Goal: Task Accomplishment & Management: Manage account settings

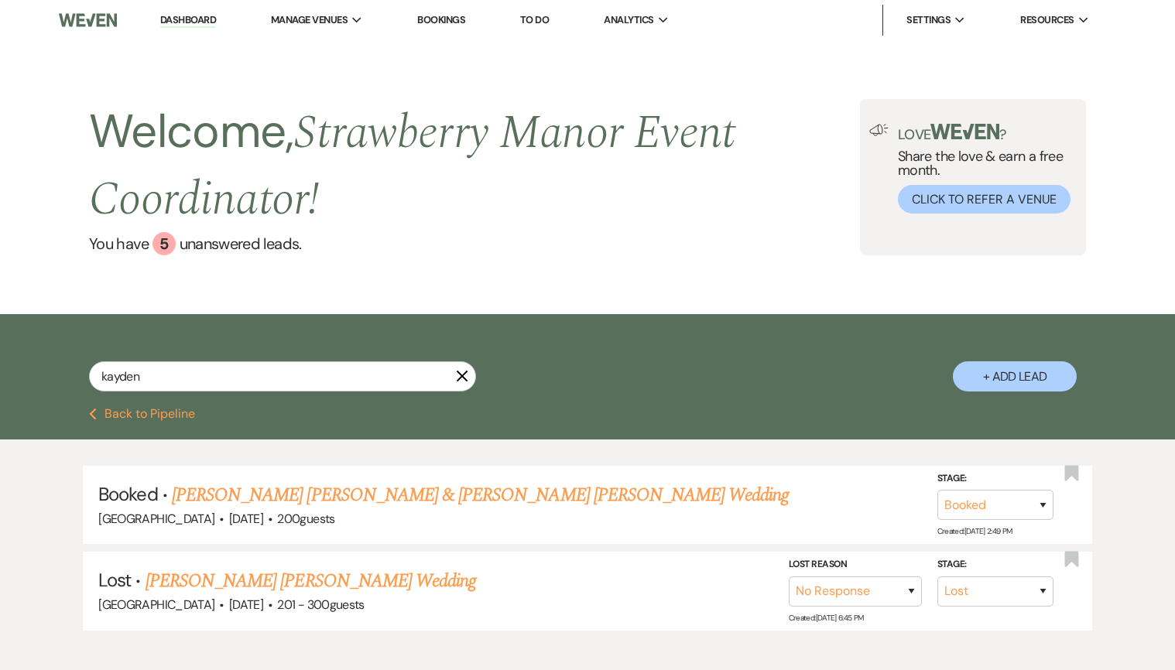
select select "8"
select select "5"
drag, startPoint x: 195, startPoint y: 379, endPoint x: 78, endPoint y: 370, distance: 117.2
click at [78, 370] on div "kayden X + Add Lead" at bounding box center [587, 363] width 1114 height 83
type input "w"
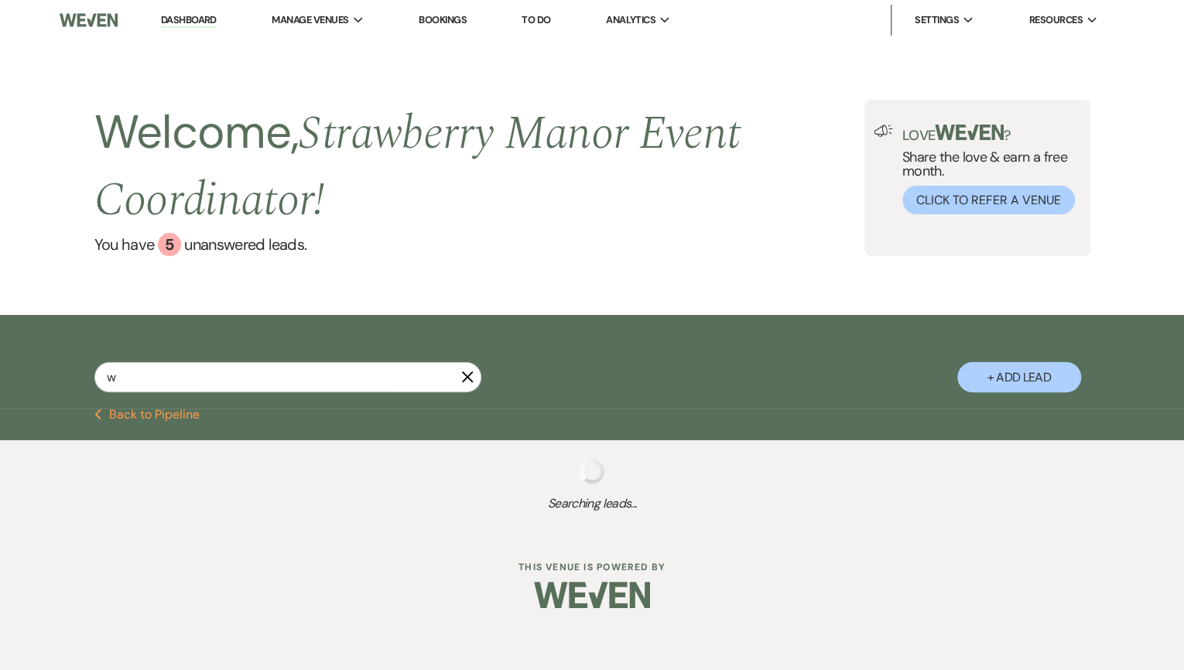
click at [108, 378] on input "w" at bounding box center [287, 377] width 387 height 30
drag, startPoint x: 108, startPoint y: 378, endPoint x: 107, endPoint y: 398, distance: 19.4
click at [107, 398] on div "w X" at bounding box center [287, 383] width 387 height 43
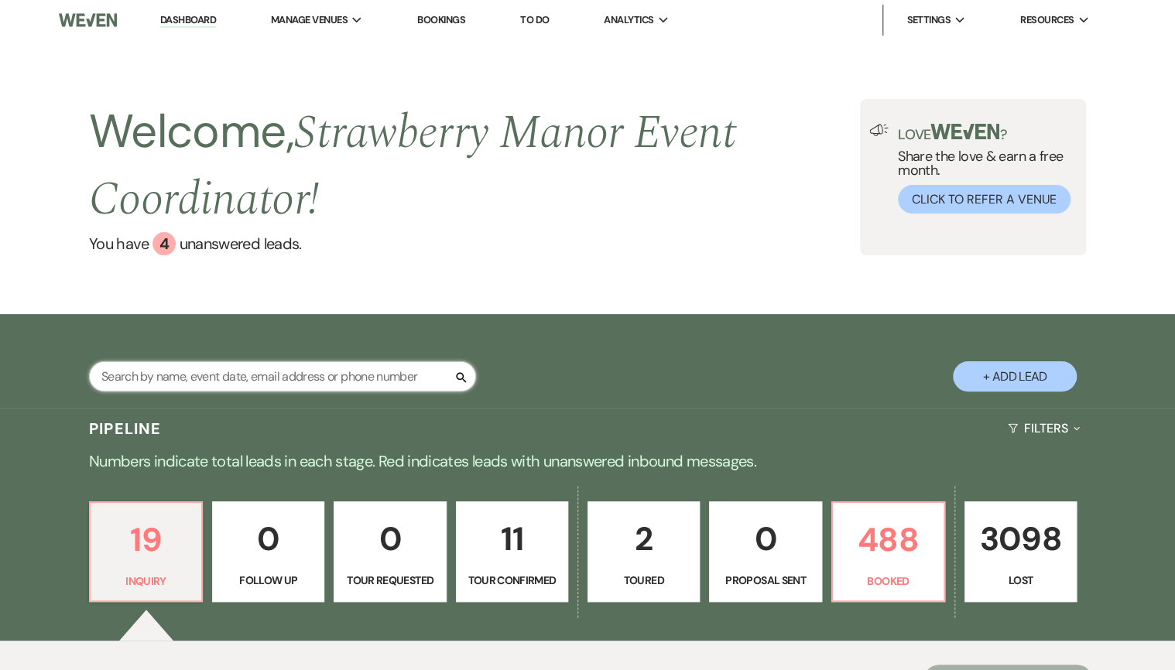
click at [235, 376] on input "text" at bounding box center [282, 376] width 387 height 30
type input "hill"
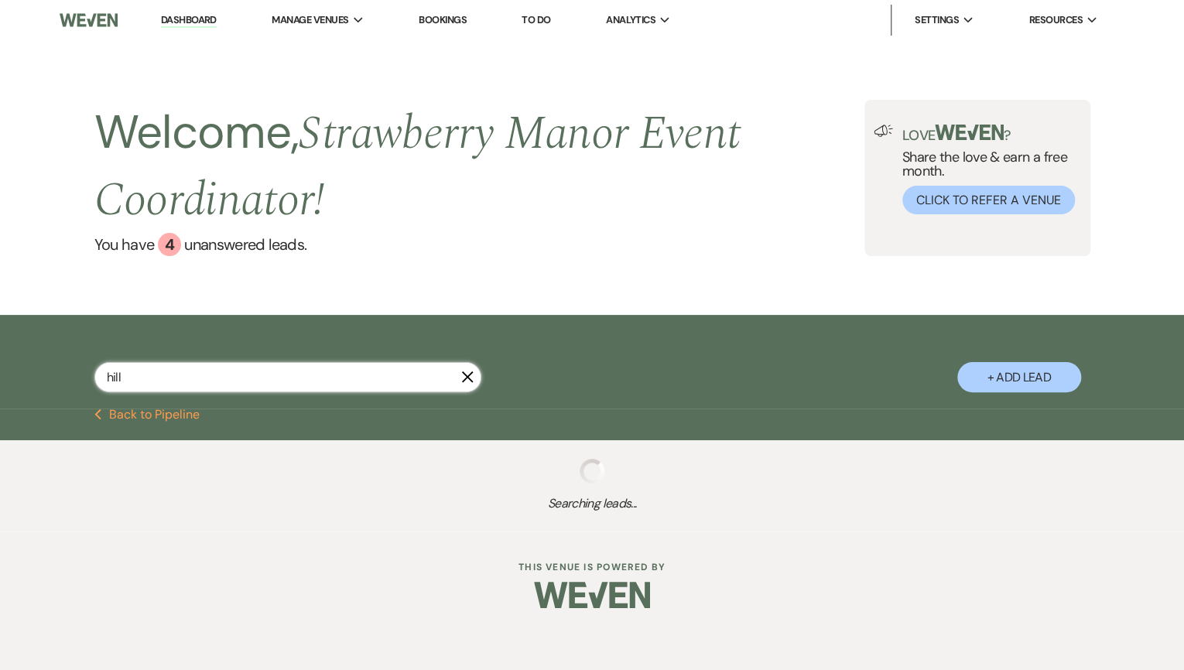
select select "8"
select select "5"
select select "8"
select select "5"
select select "8"
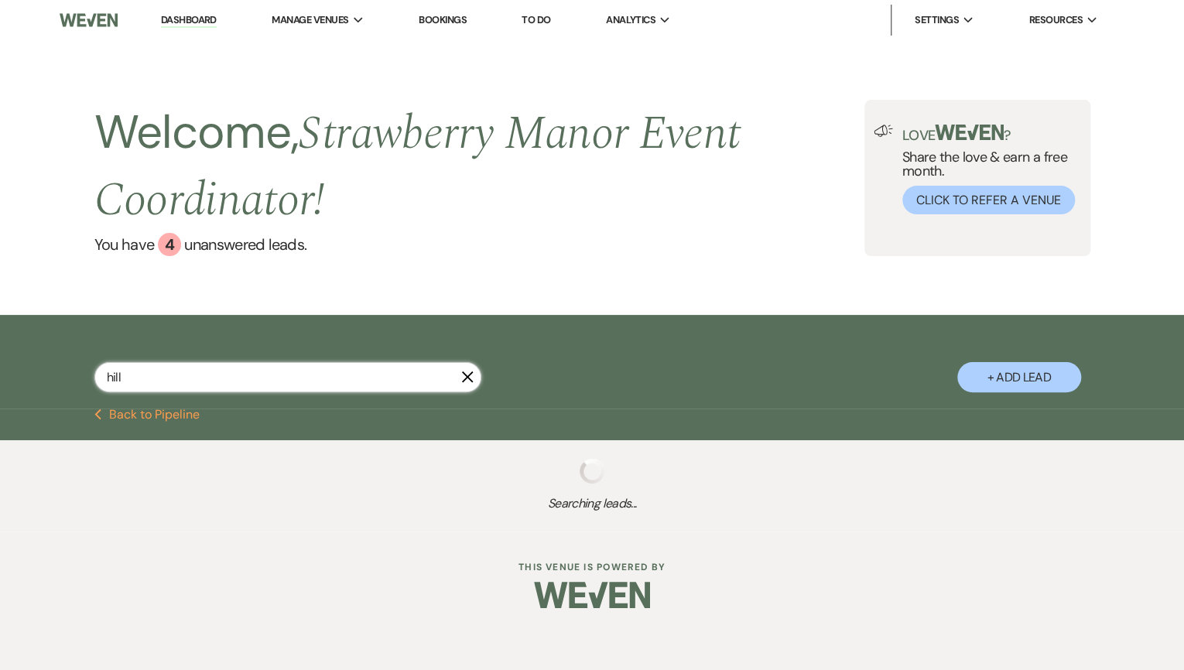
select select "4"
select select "8"
select select "5"
select select "8"
select select "5"
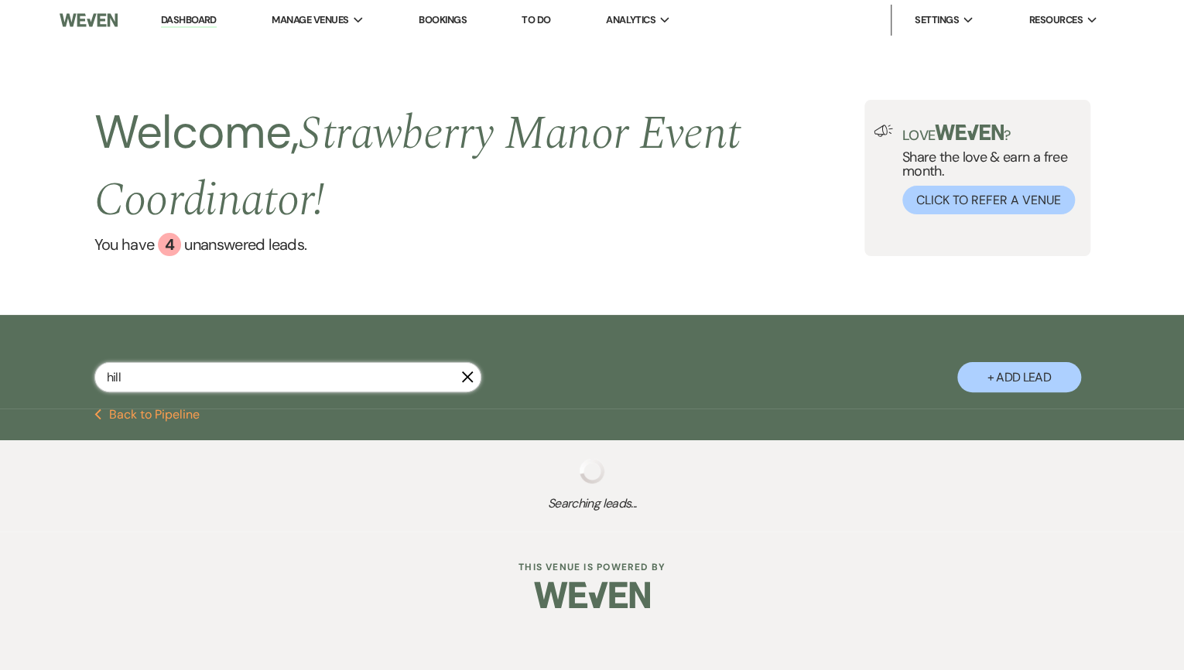
select select "8"
select select "5"
select select "8"
select select "5"
select select "8"
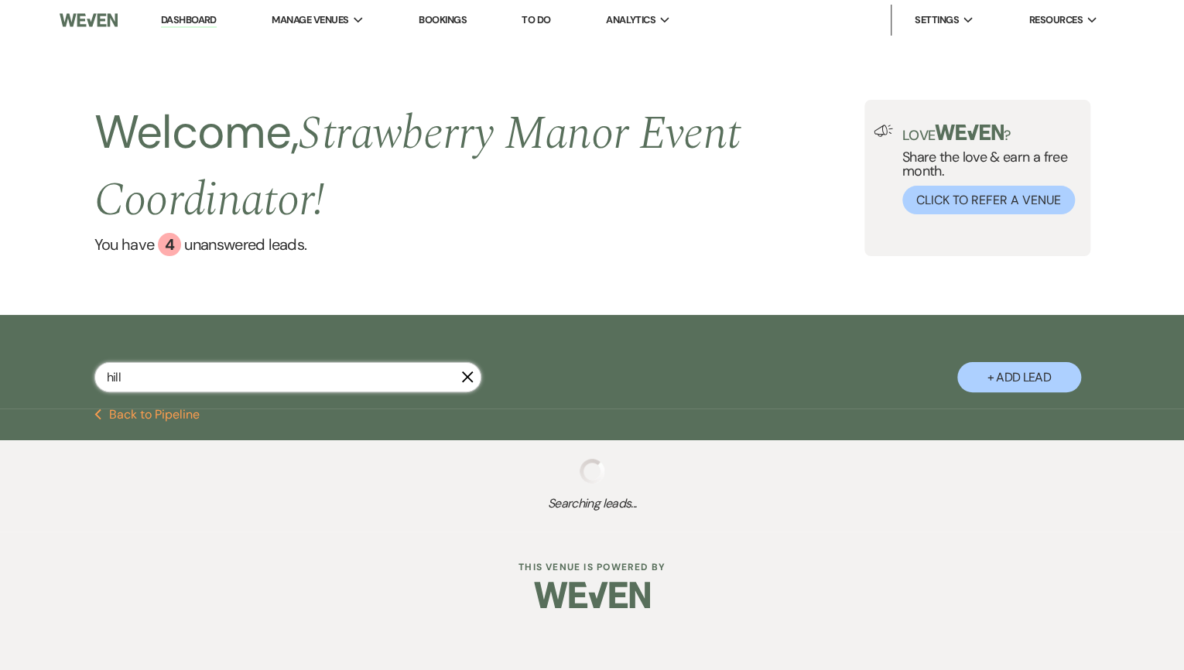
select select "8"
select select "5"
select select "8"
select select "5"
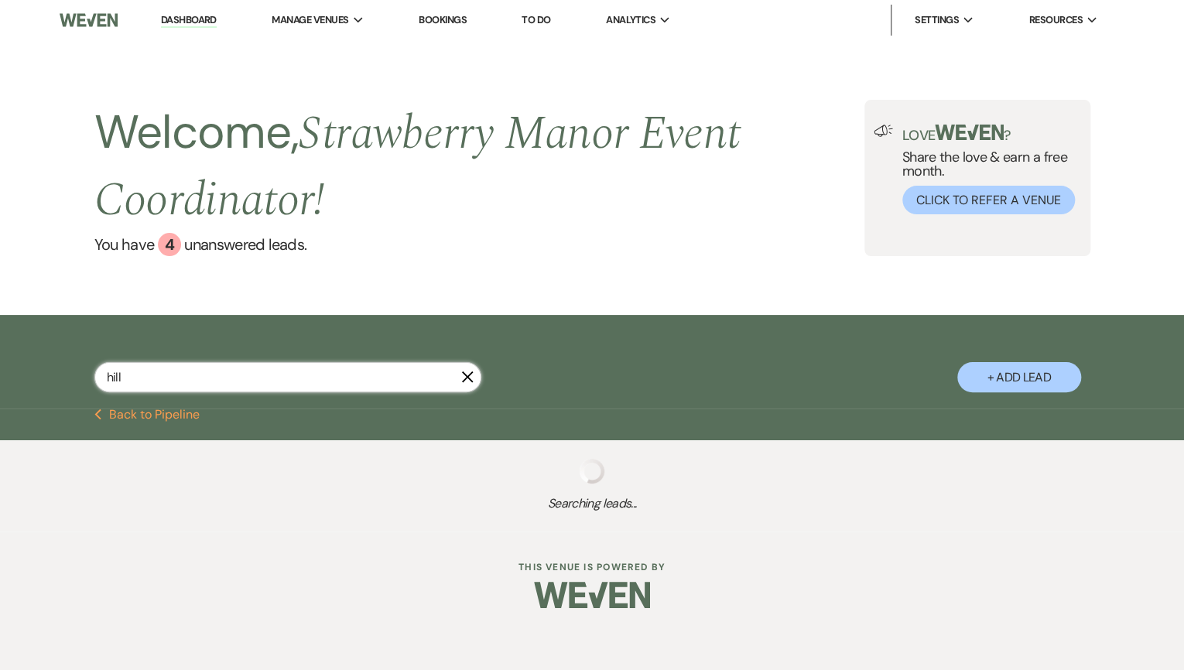
select select "8"
select select "5"
select select "8"
select select "5"
select select "8"
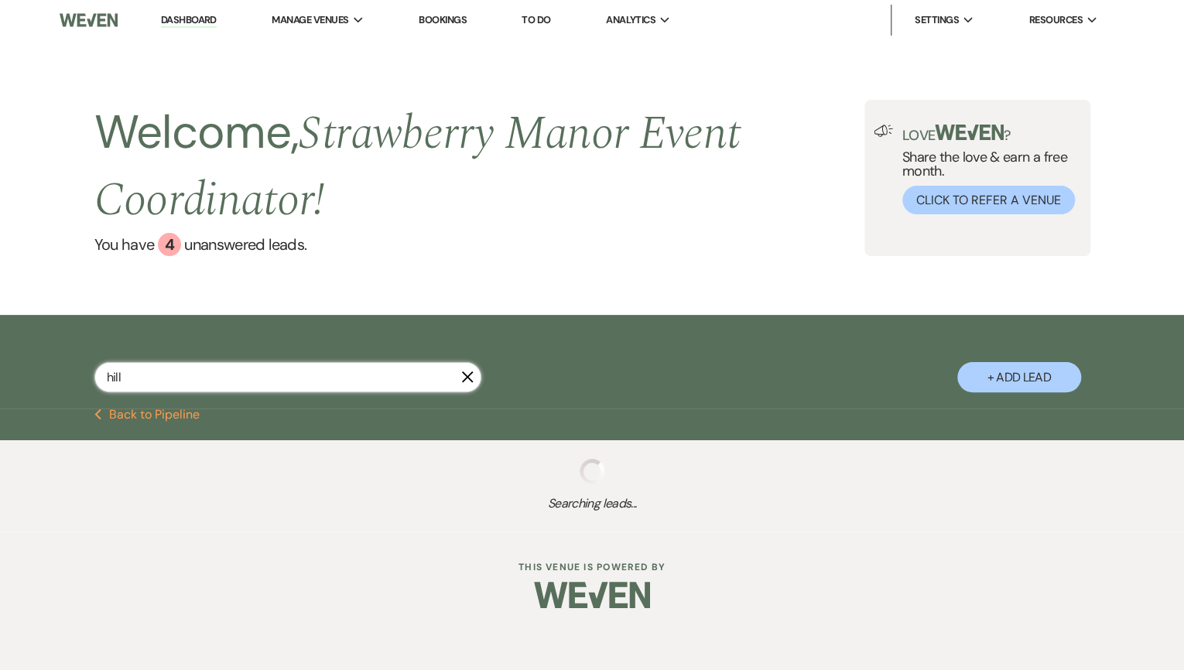
select select "5"
select select "8"
select select "5"
select select "8"
select select "5"
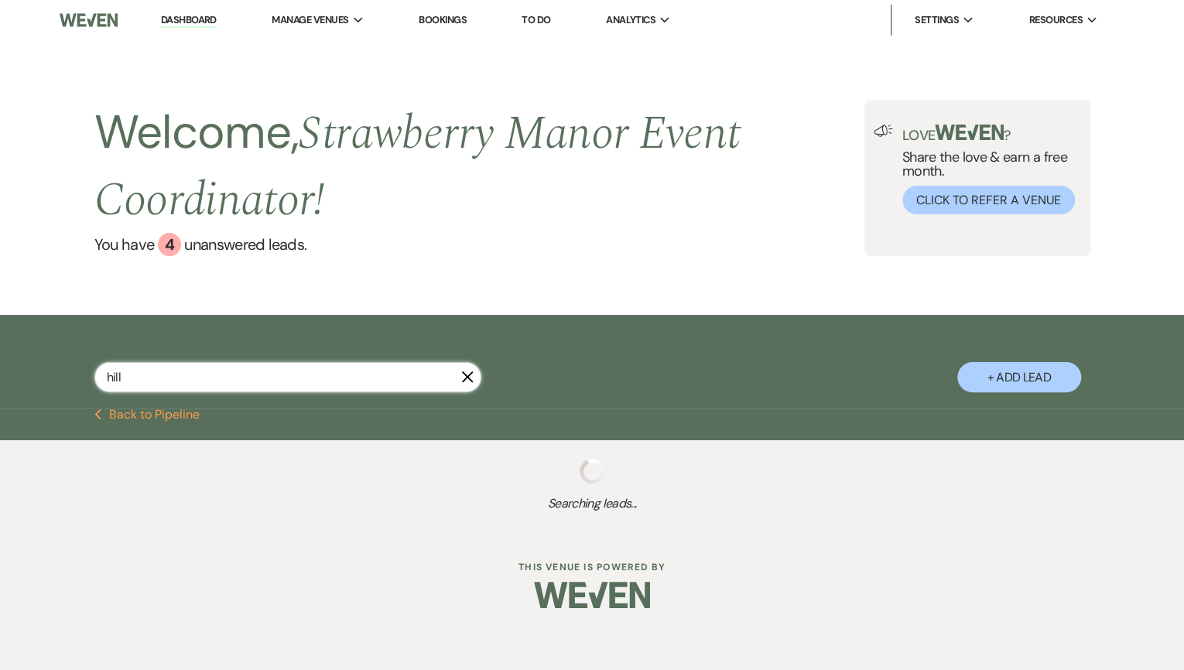
select select "8"
select select "5"
select select "8"
select select "5"
select select "8"
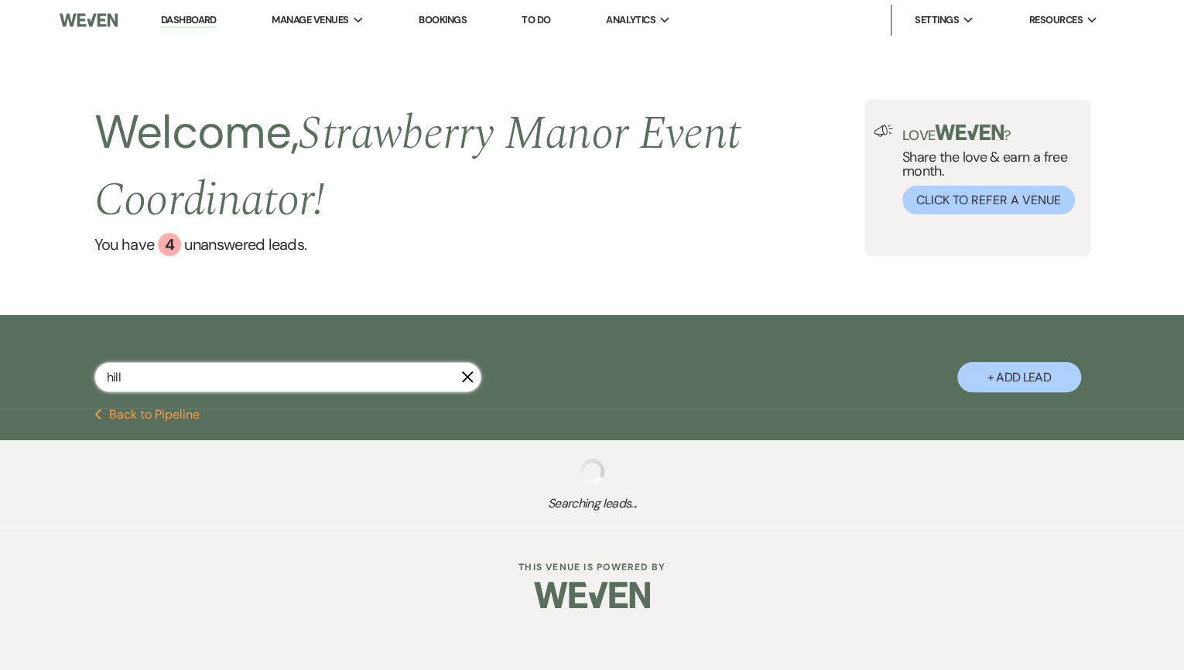
select select "5"
select select "8"
select select "5"
select select "8"
select select "5"
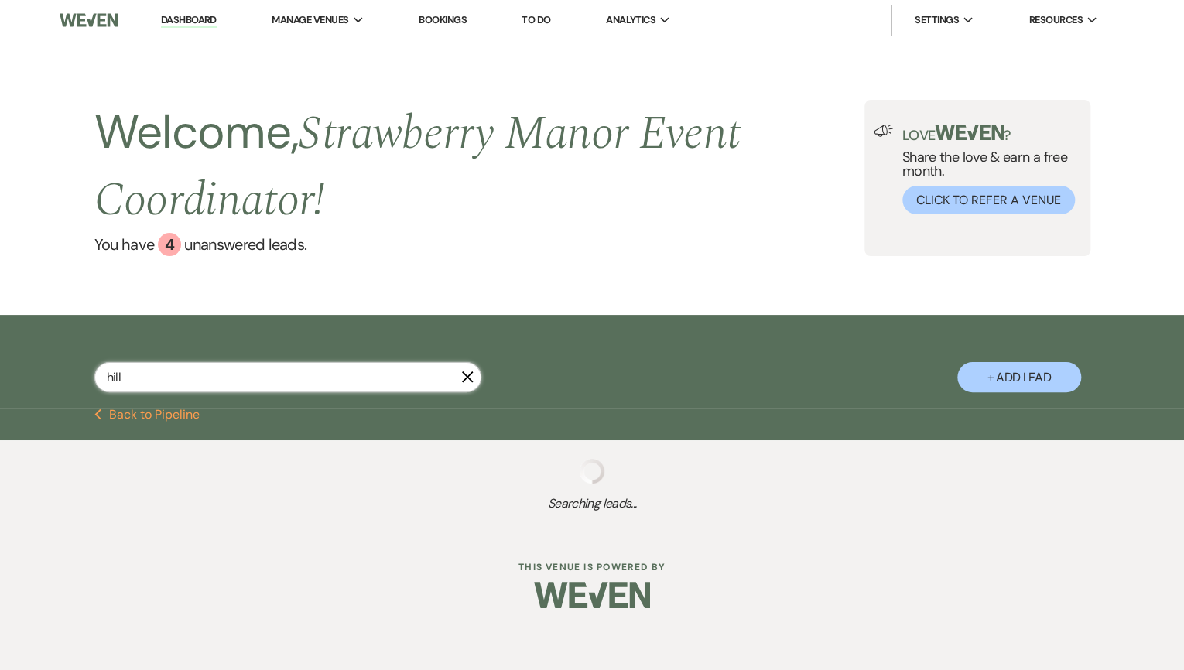
select select "8"
select select "9"
select select "8"
select select "5"
select select "8"
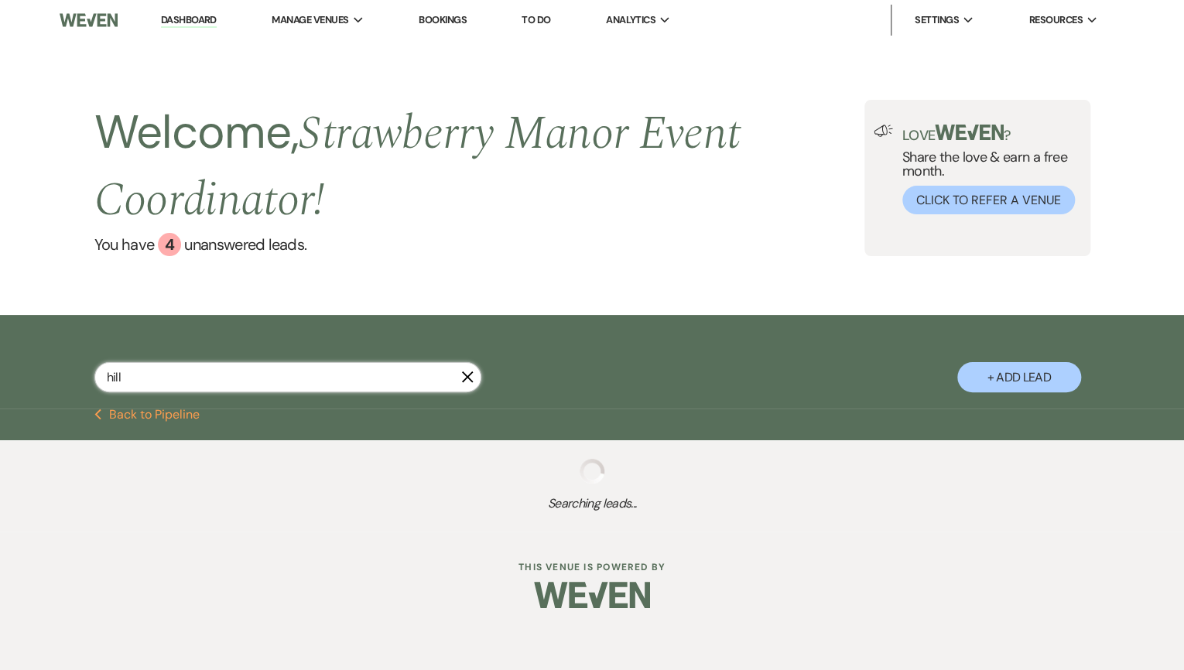
select select "8"
select select "5"
select select "8"
select select "11"
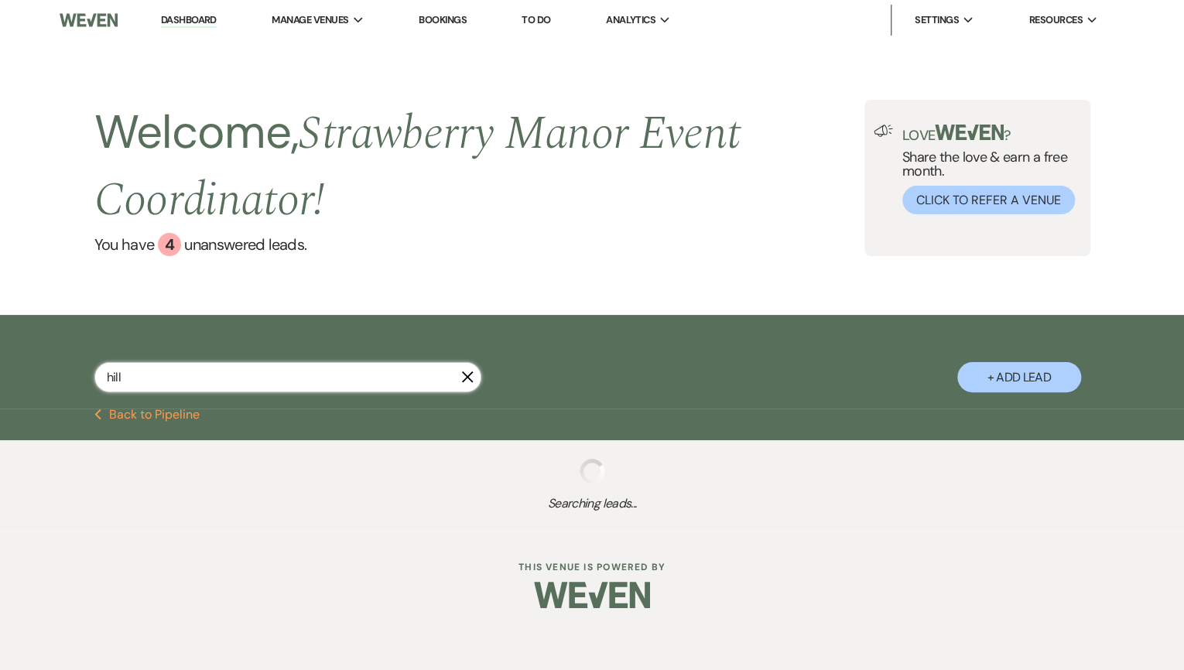
select select "8"
select select "5"
select select "8"
select select "7"
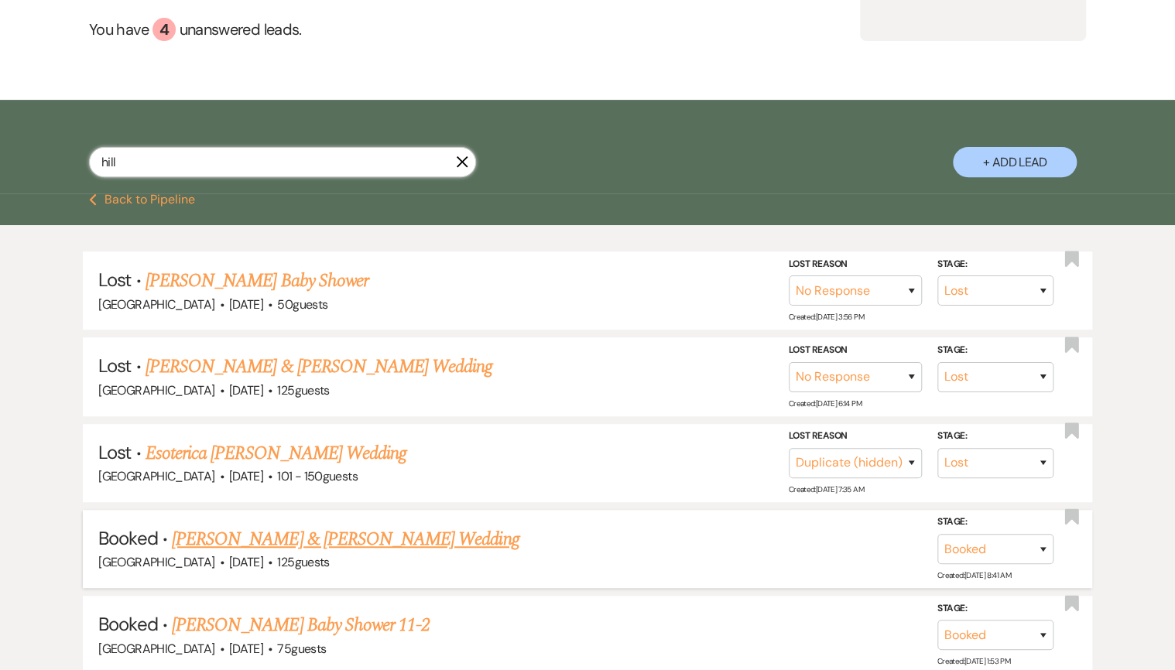
scroll to position [248, 0]
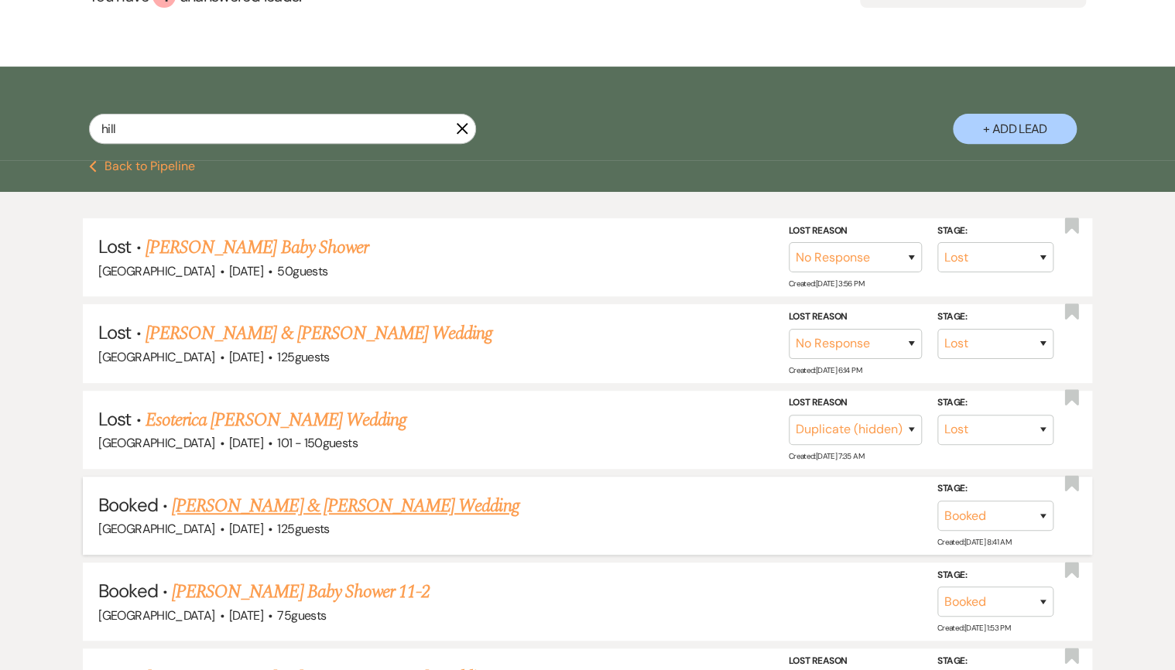
click at [227, 504] on link "Terri Hill & Calvin Jackson's Wedding" at bounding box center [345, 506] width 347 height 28
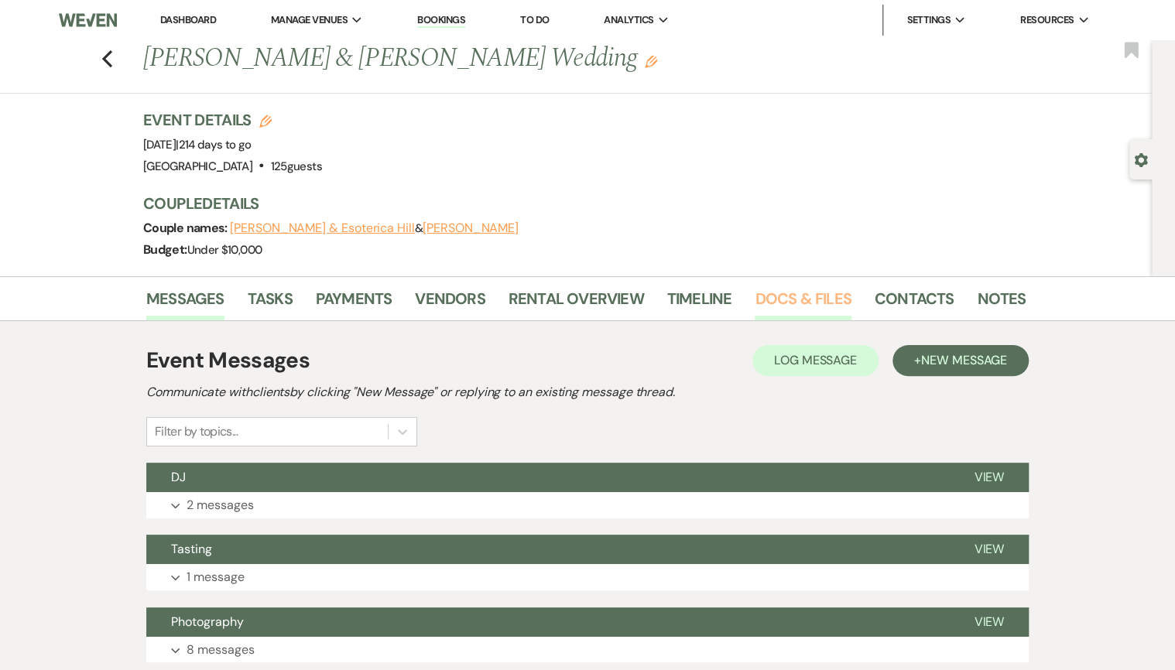
drag, startPoint x: 795, startPoint y: 301, endPoint x: 785, endPoint y: 300, distance: 10.9
click at [795, 301] on link "Docs & Files" at bounding box center [802, 303] width 96 height 34
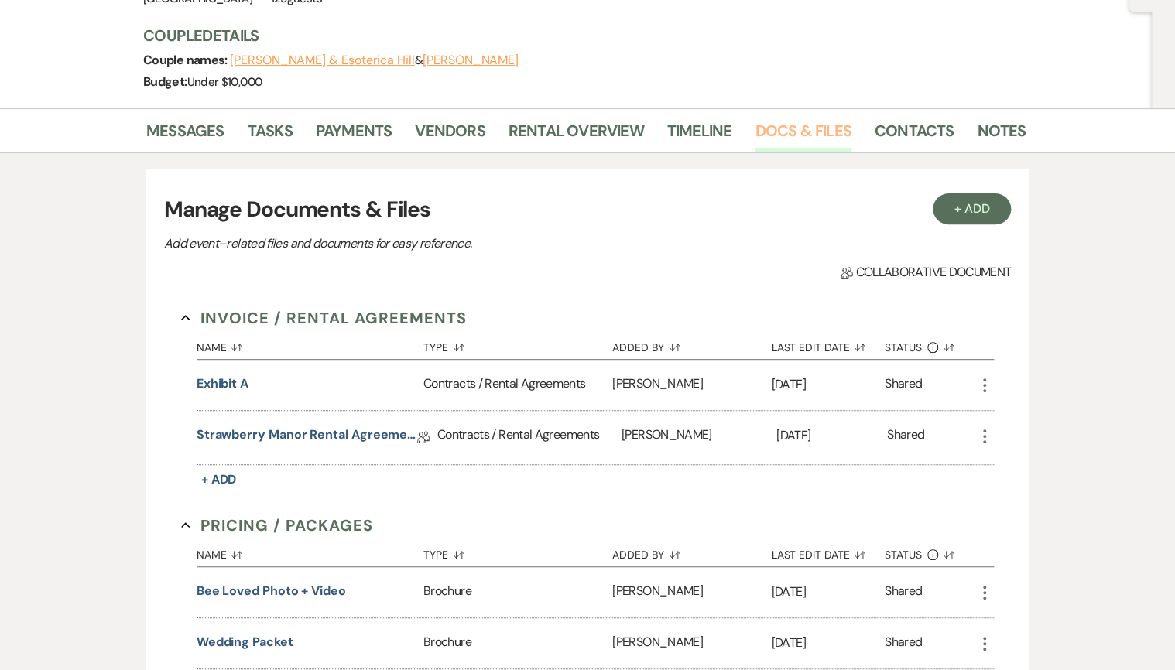
scroll to position [248, 0]
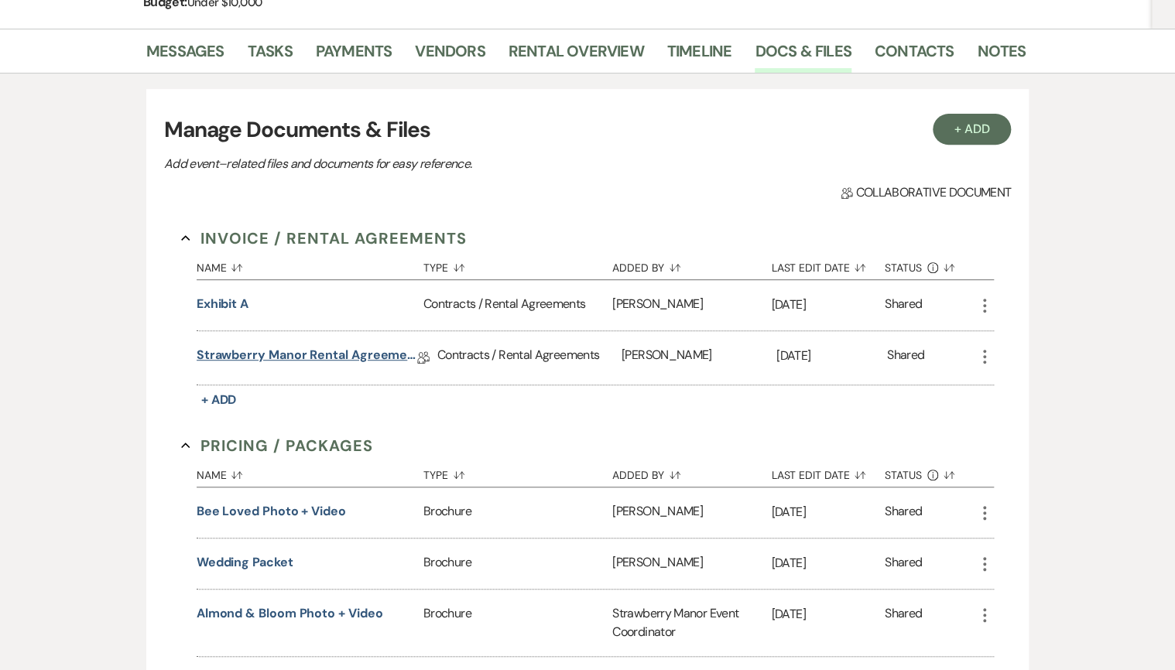
click at [224, 357] on link "Strawberry Manor Rental Agreement - Wedding" at bounding box center [307, 358] width 221 height 24
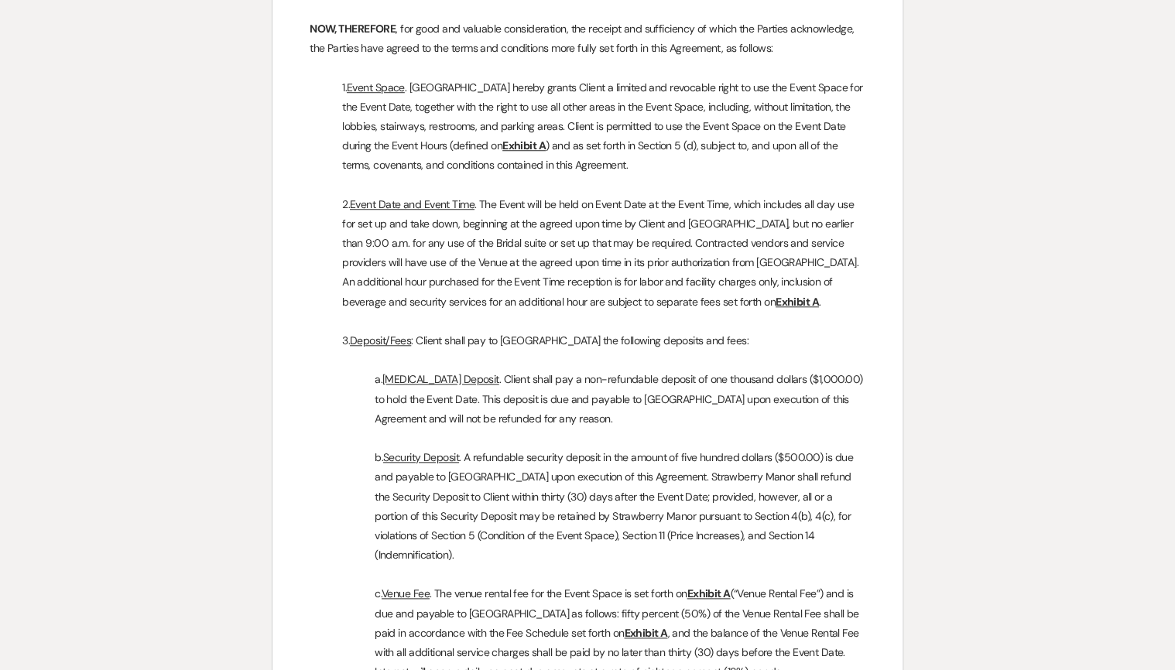
scroll to position [681, 0]
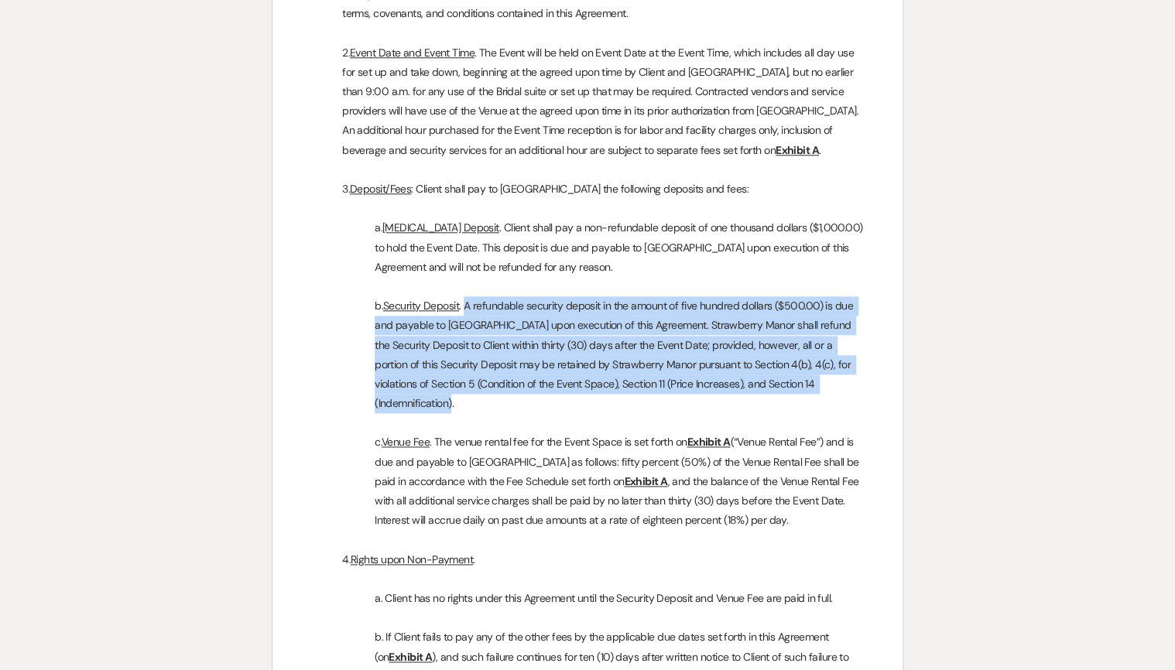
drag, startPoint x: 465, startPoint y: 307, endPoint x: 853, endPoint y: 381, distance: 395.4
click at [853, 381] on p "b. Security Deposit . A refundable security deposit in the amount of five hundr…" at bounding box center [587, 354] width 556 height 117
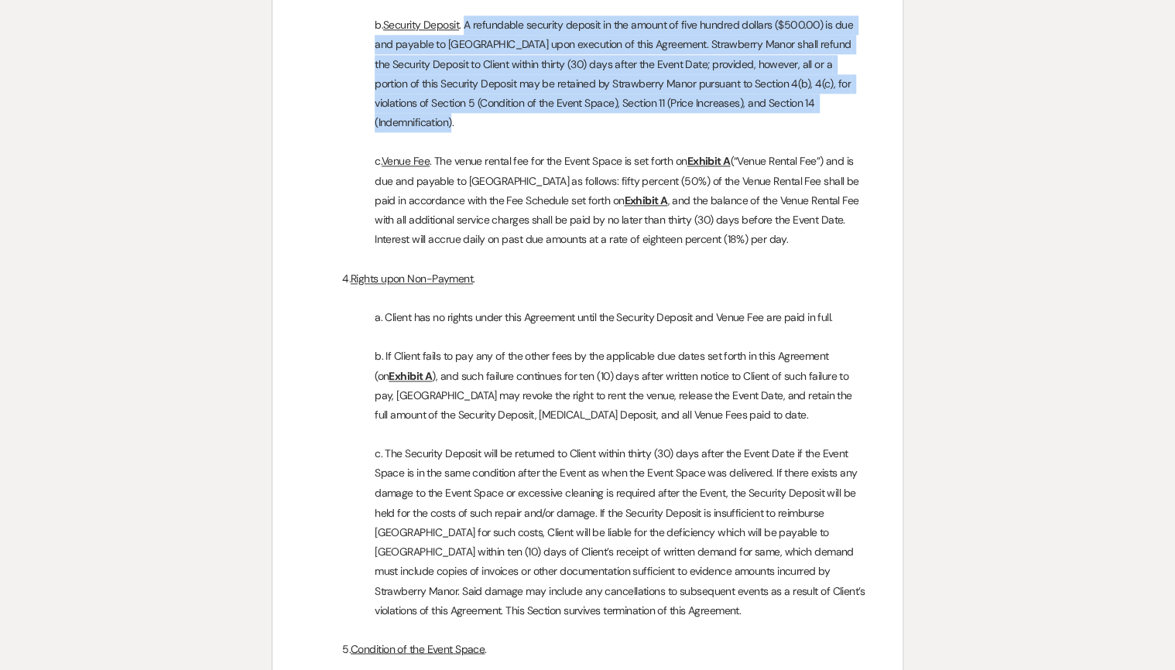
scroll to position [990, 0]
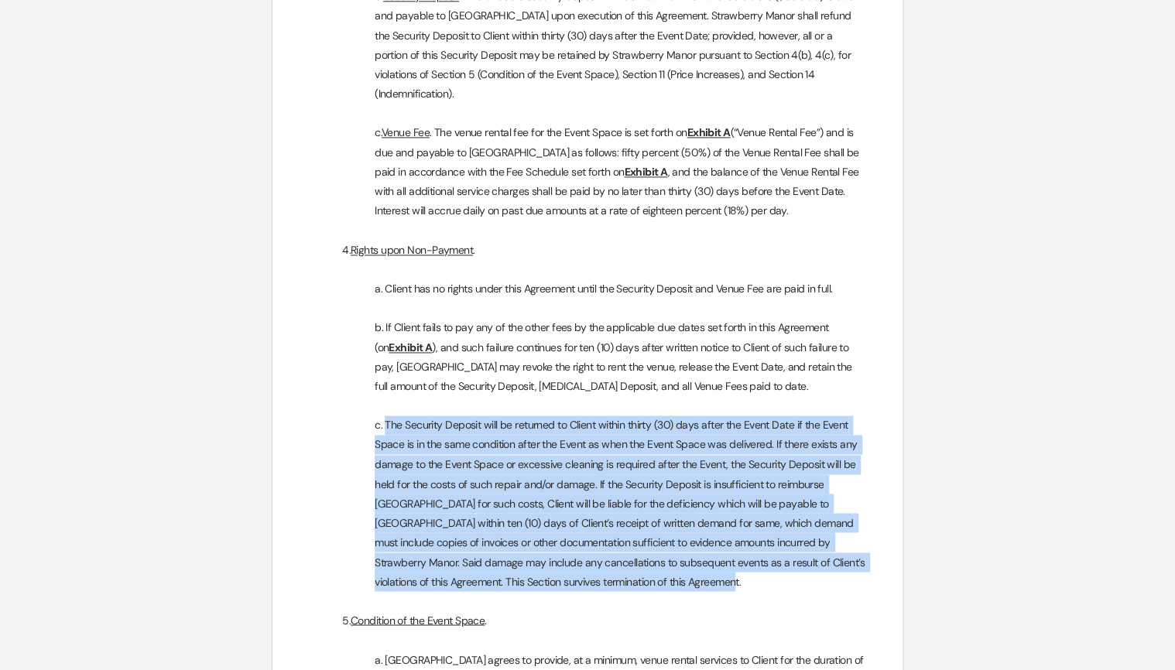
drag, startPoint x: 668, startPoint y: 564, endPoint x: 384, endPoint y: 401, distance: 328.2
click at [384, 415] on p "c. The Security Deposit will be returned to Client within thirty (30) days afte…" at bounding box center [587, 503] width 556 height 176
drag, startPoint x: 384, startPoint y: 401, endPoint x: 415, endPoint y: 422, distance: 37.3
copy p "The Security Deposit will be returned to Client within thirty (30) days after t…"
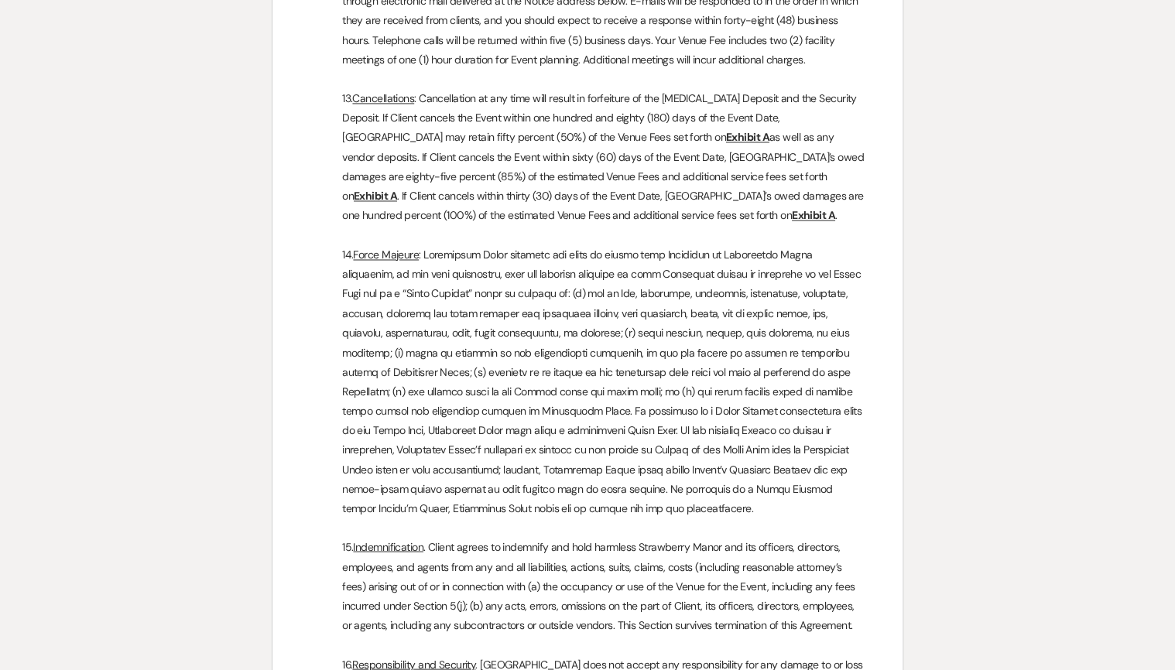
scroll to position [4085, 0]
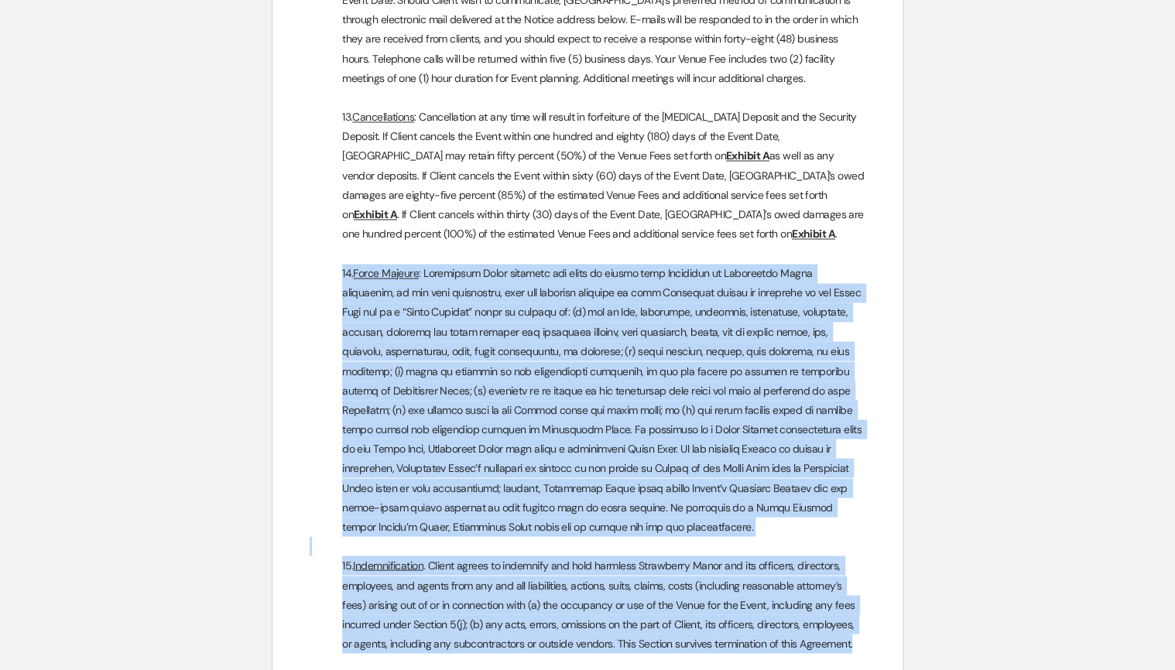
drag, startPoint x: 337, startPoint y: 217, endPoint x: 864, endPoint y: 586, distance: 643.7
drag, startPoint x: 864, startPoint y: 586, endPoint x: 640, endPoint y: 549, distance: 227.6
copy div "14. Force Majeure : Strawberry Manor reserves the right to cancel this Agreemen…"
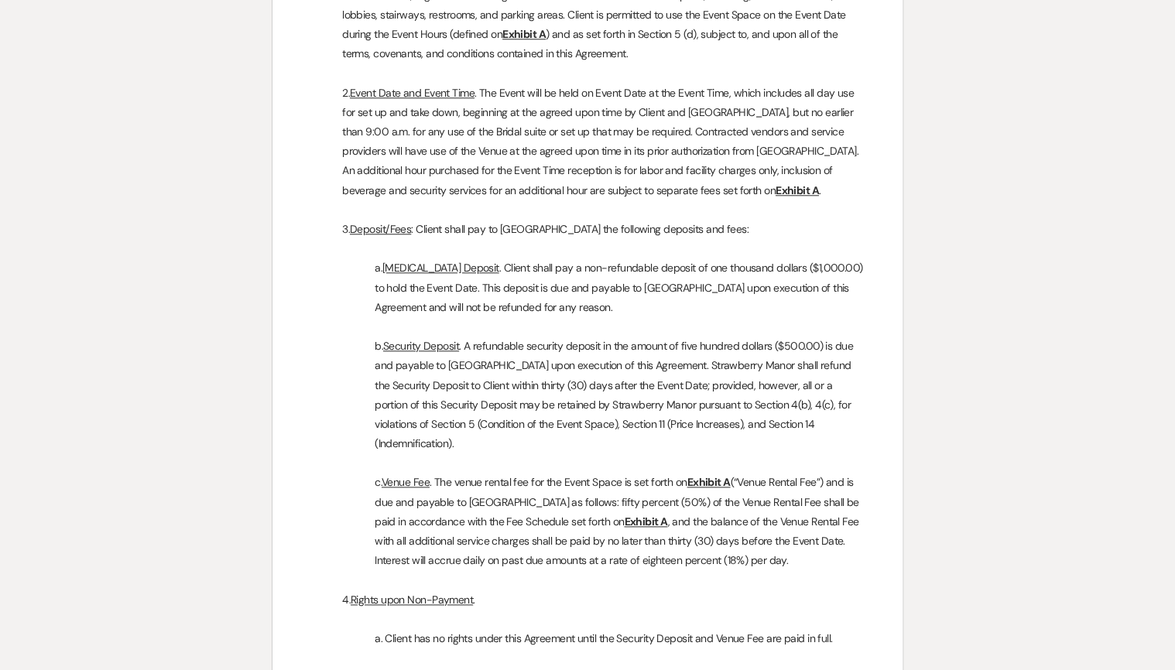
scroll to position [619, 0]
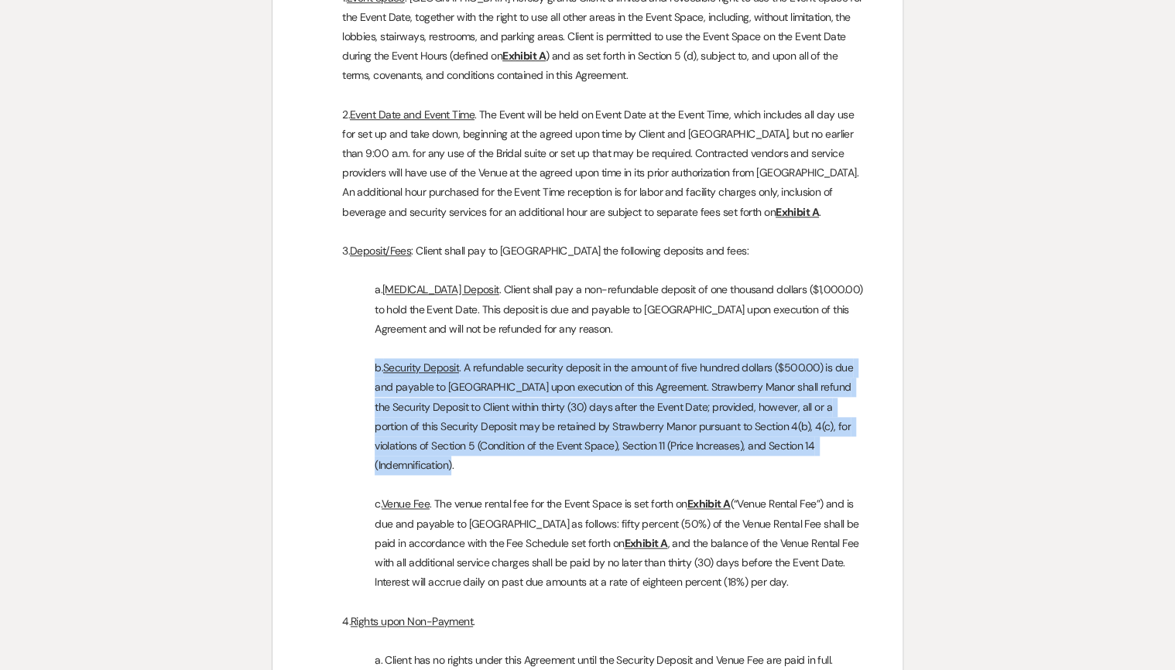
drag, startPoint x: 372, startPoint y: 371, endPoint x: 849, endPoint y: 454, distance: 483.7
click at [849, 454] on p "b. Security Deposit . A refundable security deposit in the amount of five hundr…" at bounding box center [587, 416] width 556 height 117
drag, startPoint x: 849, startPoint y: 454, endPoint x: 762, endPoint y: 436, distance: 88.6
copy p "b. Security Deposit . A refundable security deposit in the amount of five hundr…"
